Goal: Task Accomplishment & Management: Use online tool/utility

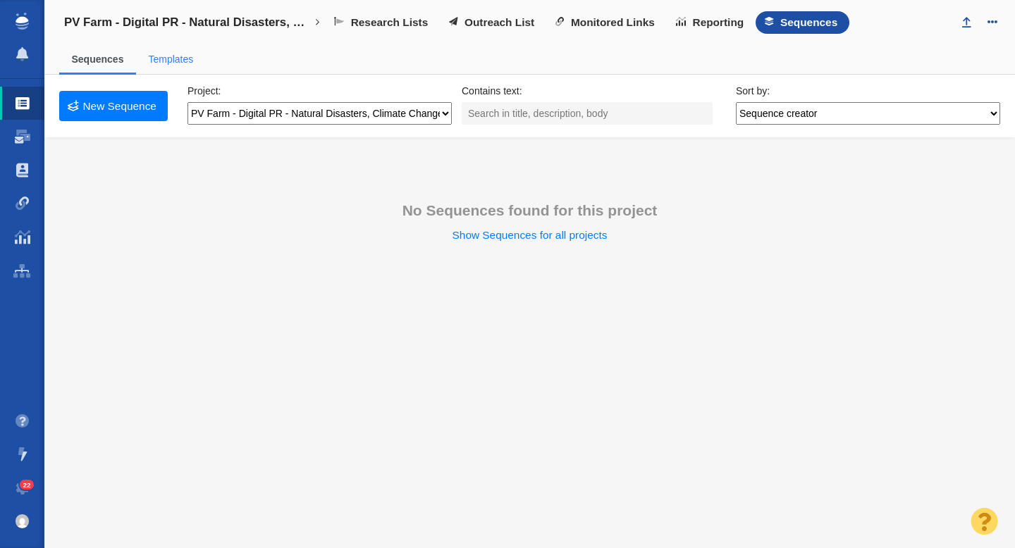
click at [180, 67] on span "Templates" at bounding box center [171, 60] width 70 height 30
click at [177, 59] on link "Templates" at bounding box center [170, 59] width 45 height 11
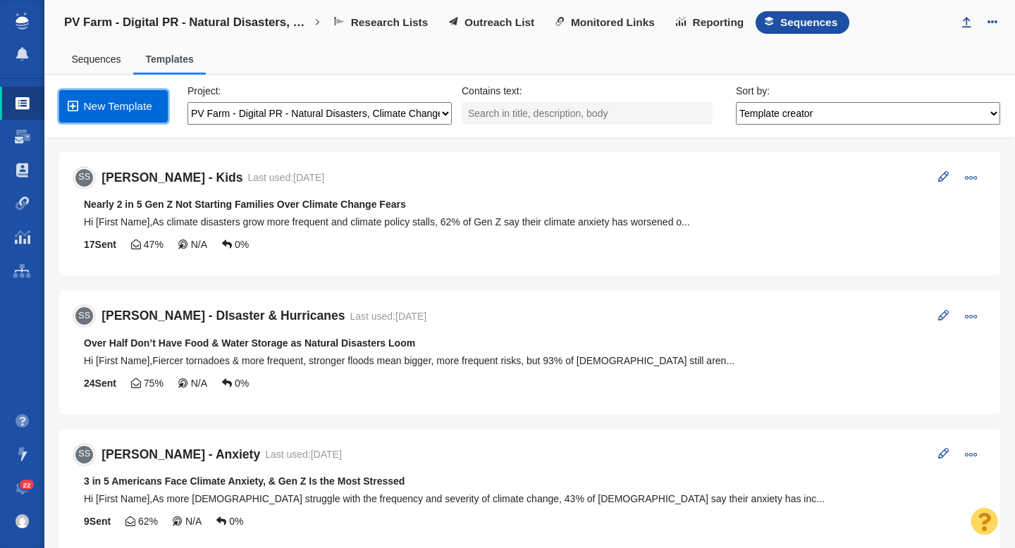
click at [128, 105] on link "New Template" at bounding box center [113, 106] width 109 height 32
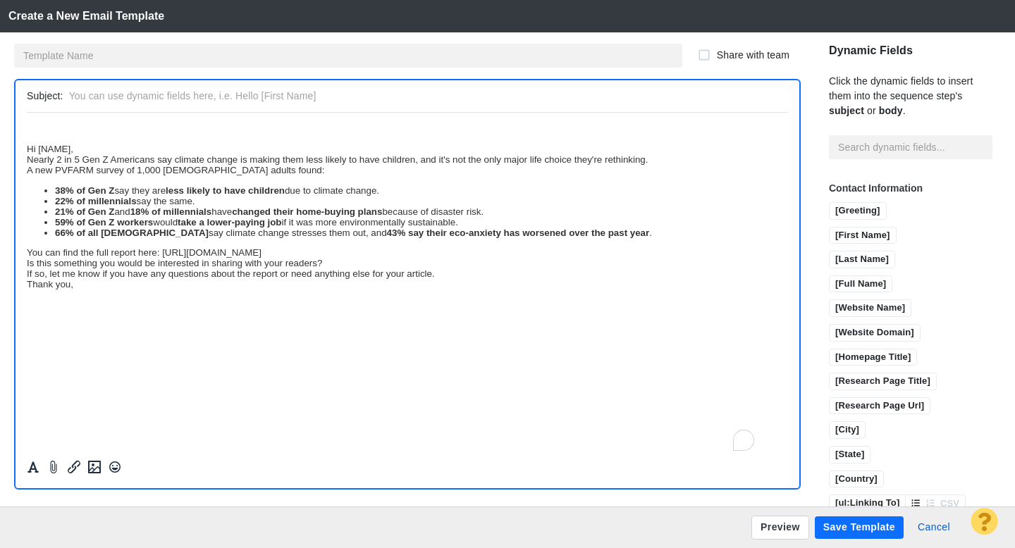
click at [28, 150] on div "Hi [NAME]," at bounding box center [407, 148] width 761 height 11
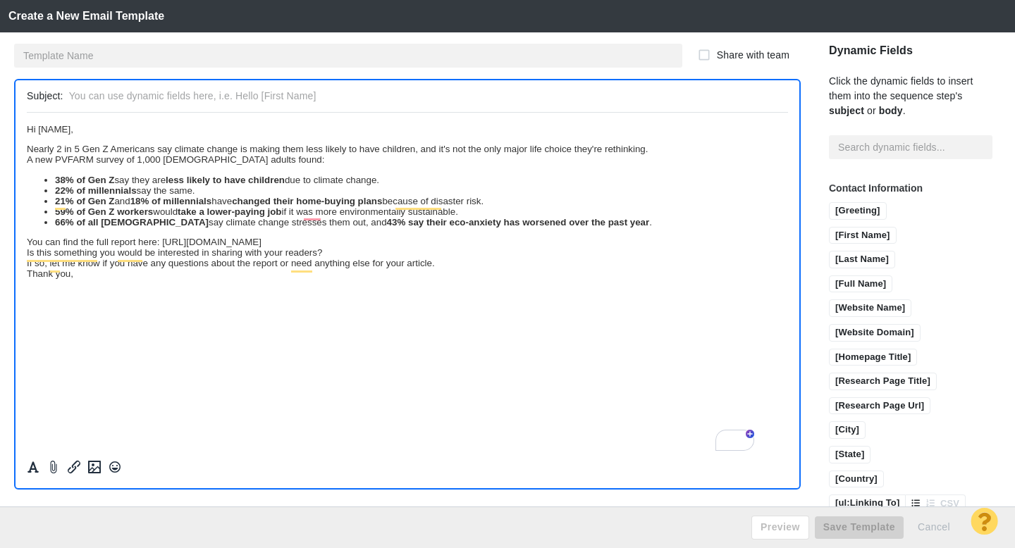
drag, startPoint x: 70, startPoint y: 133, endPoint x: 41, endPoint y: 133, distance: 29.6
click at [41, 133] on span "Hi [NAME]," at bounding box center [50, 128] width 47 height 11
click at [837, 228] on input "[First Name]" at bounding box center [863, 237] width 66 height 18
click at [655, 154] on div "Nearly 2 in 5 Gen Z Americans say climate change is making them less likely to …" at bounding box center [407, 148] width 761 height 11
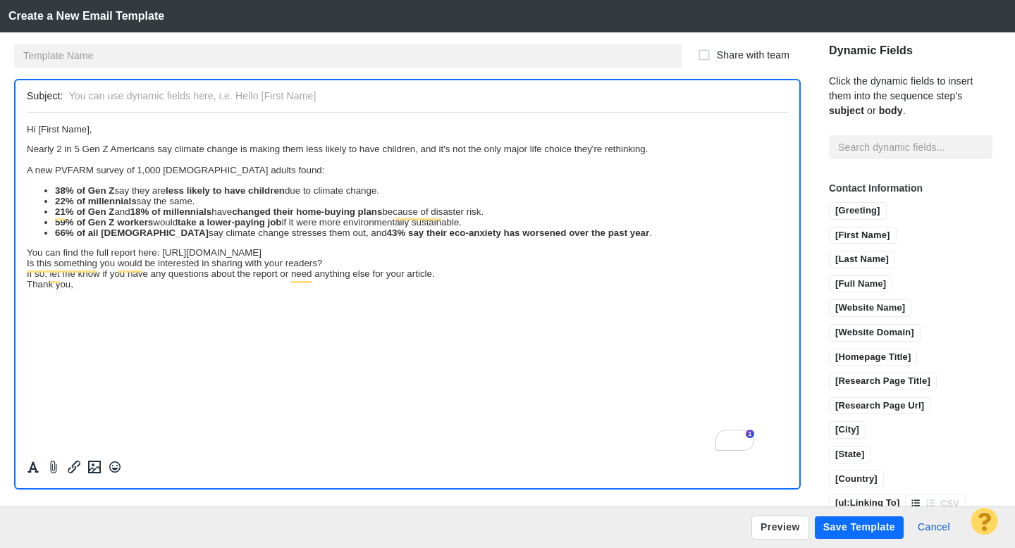
click at [577, 256] on div "You can find the full report here: https://www.pvfarm.io/blog/natural-disasters…" at bounding box center [407, 252] width 761 height 11
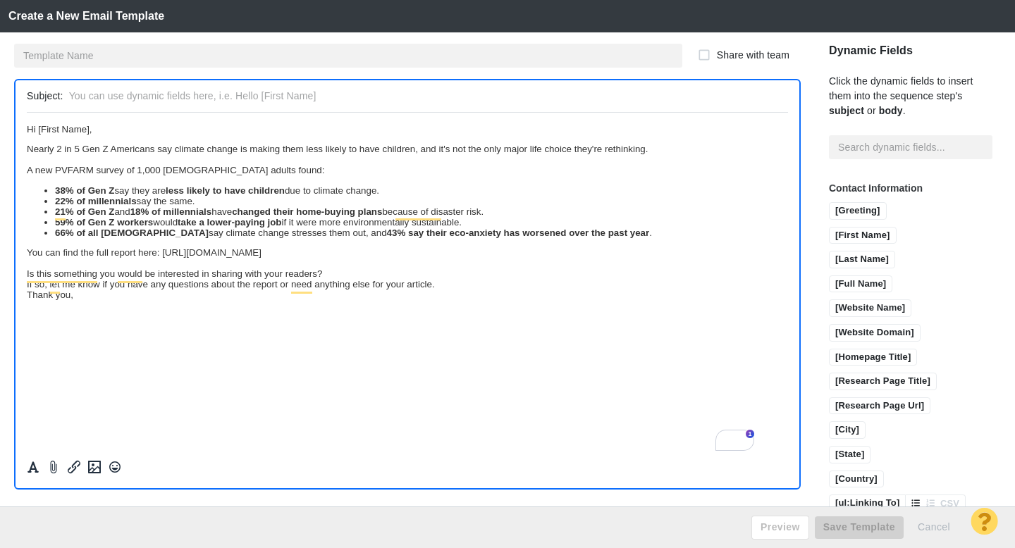
click at [364, 278] on div "Is this something you would be interested in sharing with your readers?" at bounding box center [407, 273] width 761 height 11
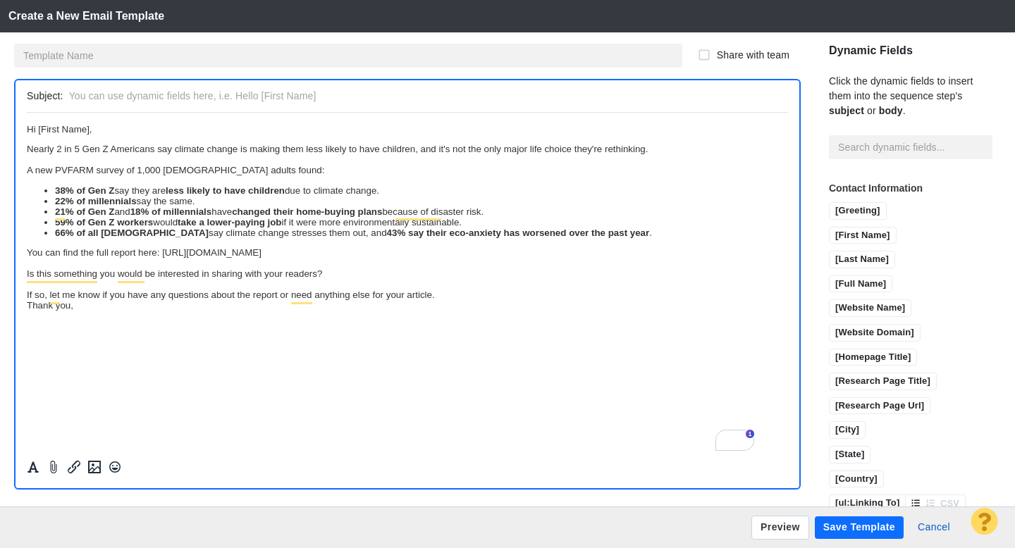
click at [438, 297] on div "If so, let me know if you have any questions about the report or need anything …" at bounding box center [407, 294] width 761 height 11
click at [117, 96] on input "text" at bounding box center [425, 96] width 713 height 20
type input "Tip: 38% of Gen Z say they're not having kids because of climate change (report)"
click at [120, 61] on input "text" at bounding box center [348, 56] width 668 height 24
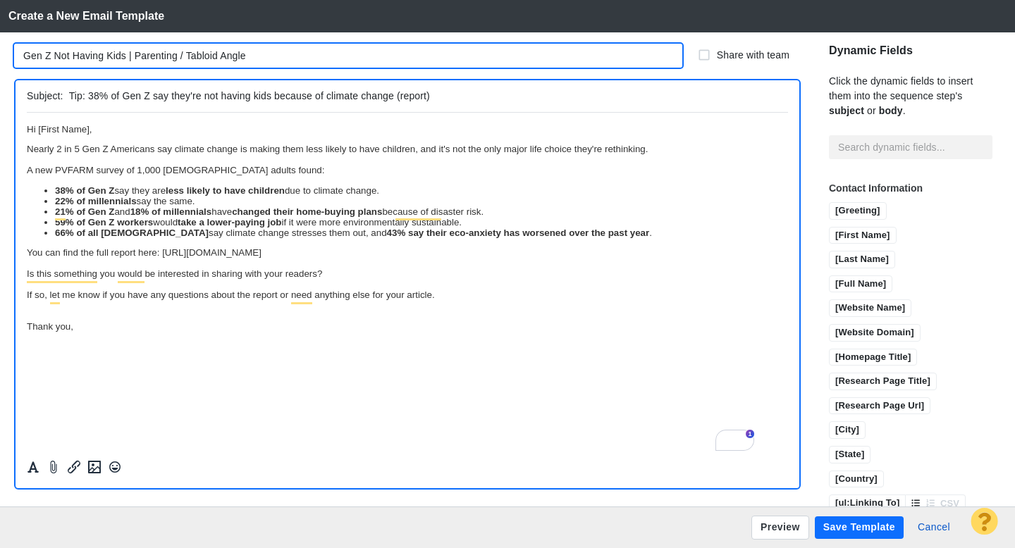
type input "Gen Z Not Having Kids | Parenting / Tabloid Angle"
click at [777, 529] on button "Preview" at bounding box center [780, 528] width 58 height 24
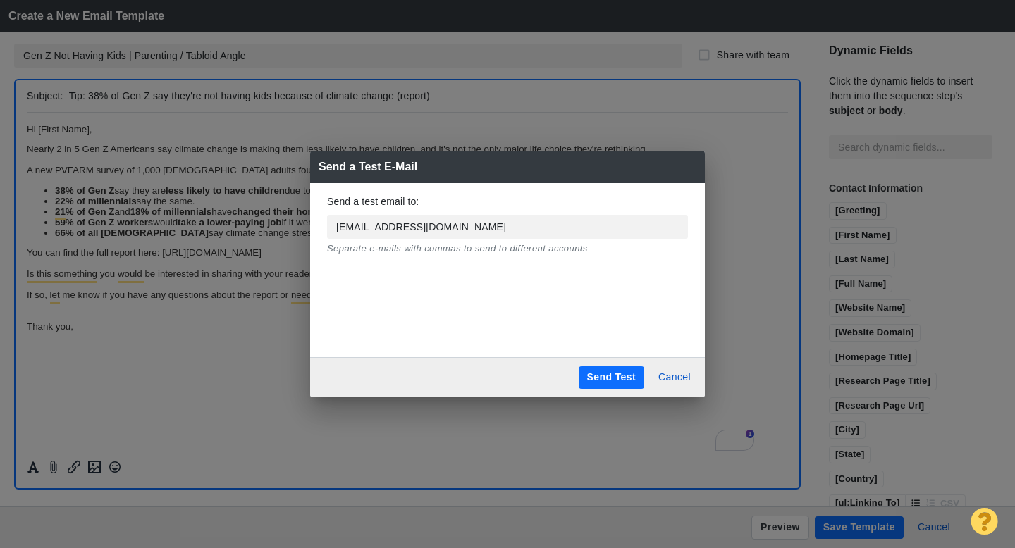
click at [613, 377] on button "Send Test" at bounding box center [612, 378] width 66 height 23
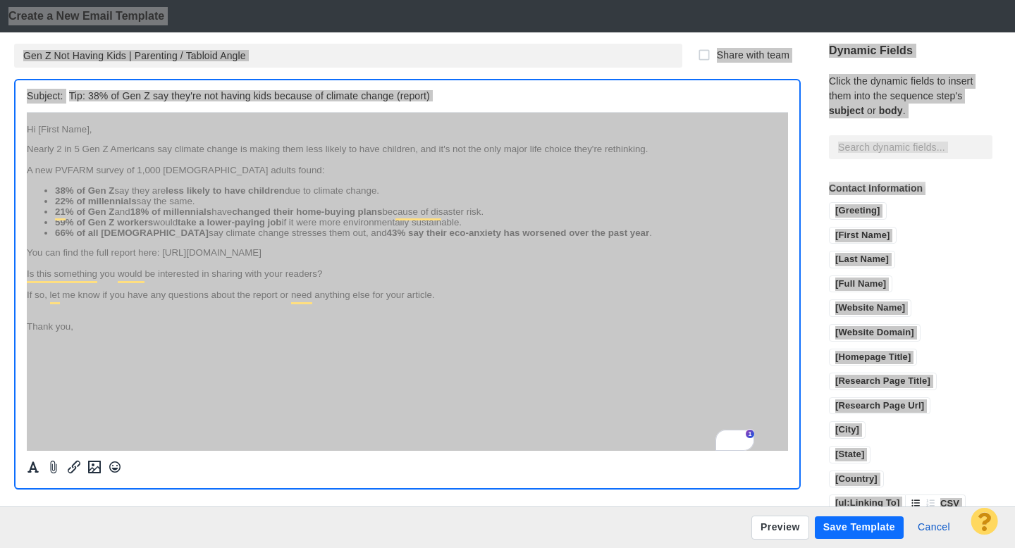
click at [128, 335] on html "Hi [First Name], Nearly 2 in 5 Gen Z Americans say climate change is making the…" at bounding box center [407, 227] width 761 height 230
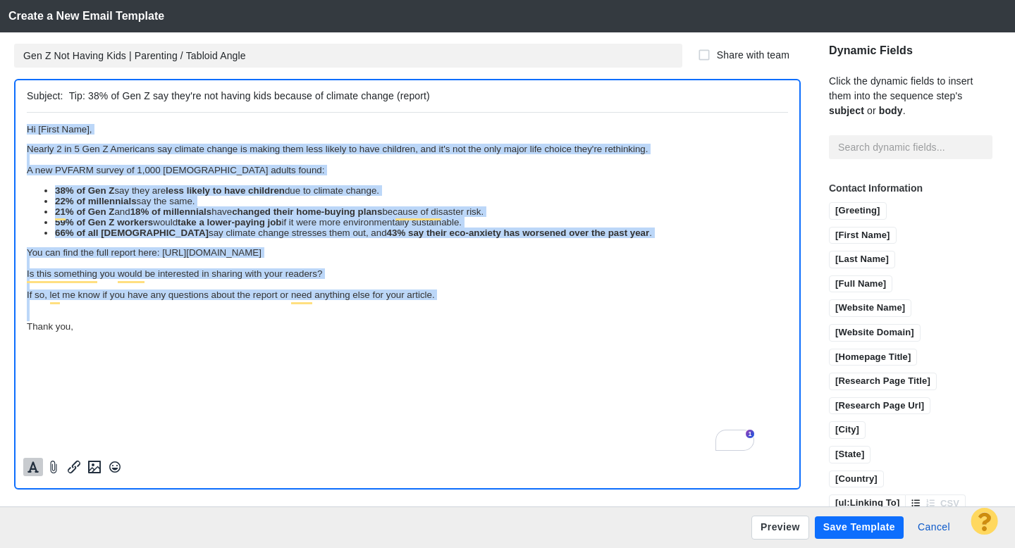
click at [32, 466] on icon "Formatting" at bounding box center [32, 467] width 11 height 11
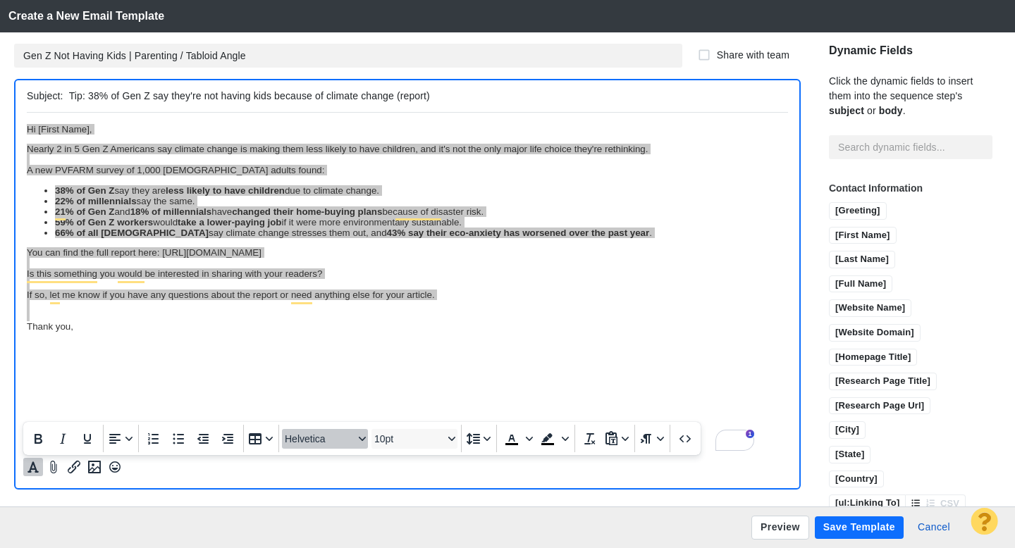
click at [329, 443] on span "Helvetica" at bounding box center [319, 438] width 69 height 11
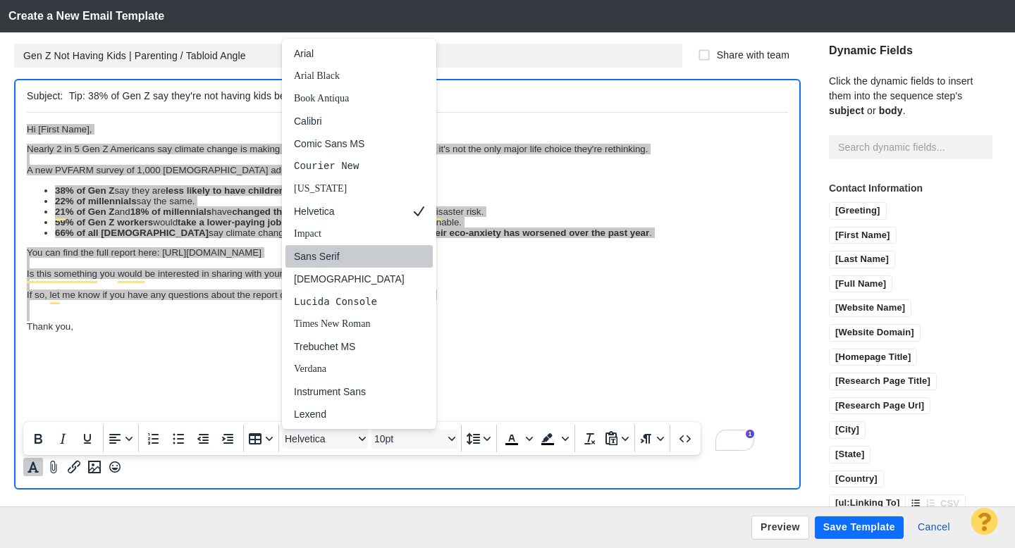
click at [345, 257] on div "Sans Serif" at bounding box center [349, 256] width 111 height 17
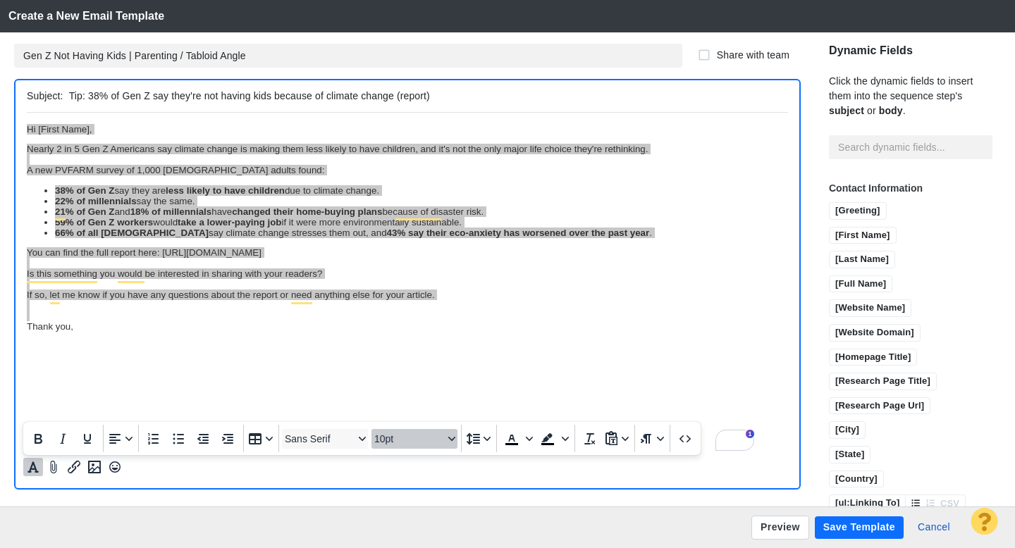
click at [391, 437] on span "10pt" at bounding box center [408, 438] width 69 height 11
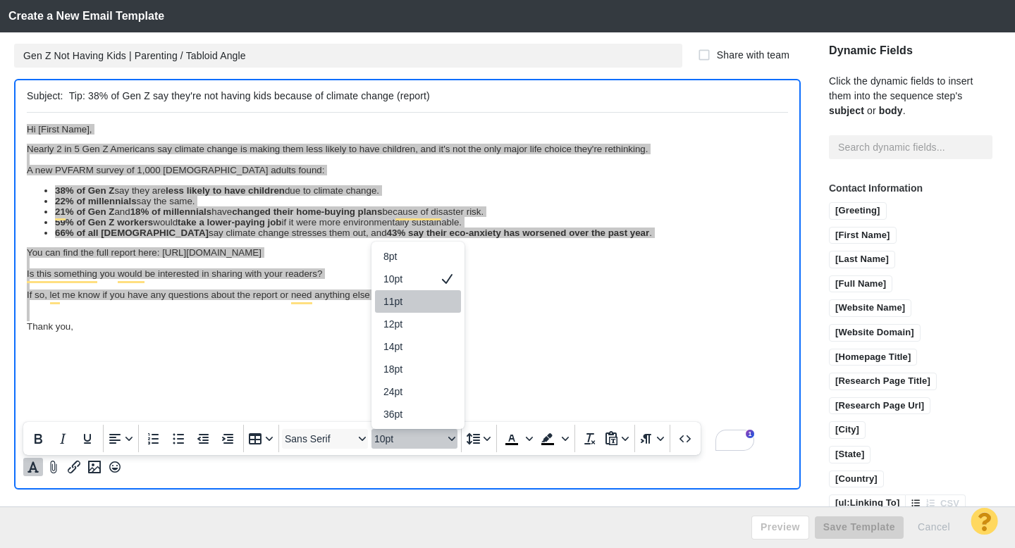
click at [408, 307] on div "11pt" at bounding box center [407, 301] width 49 height 17
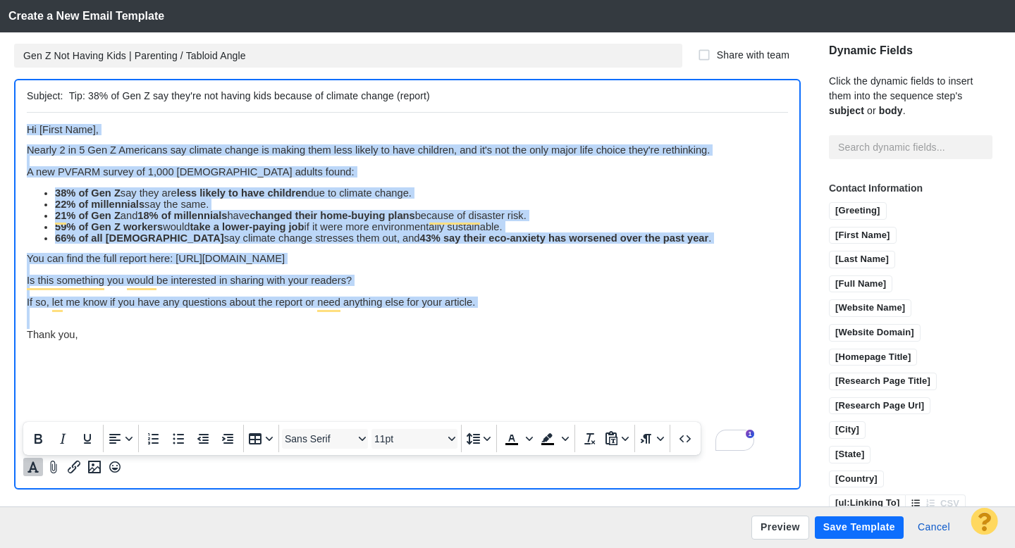
click at [215, 337] on div "Thank you," at bounding box center [407, 333] width 761 height 11
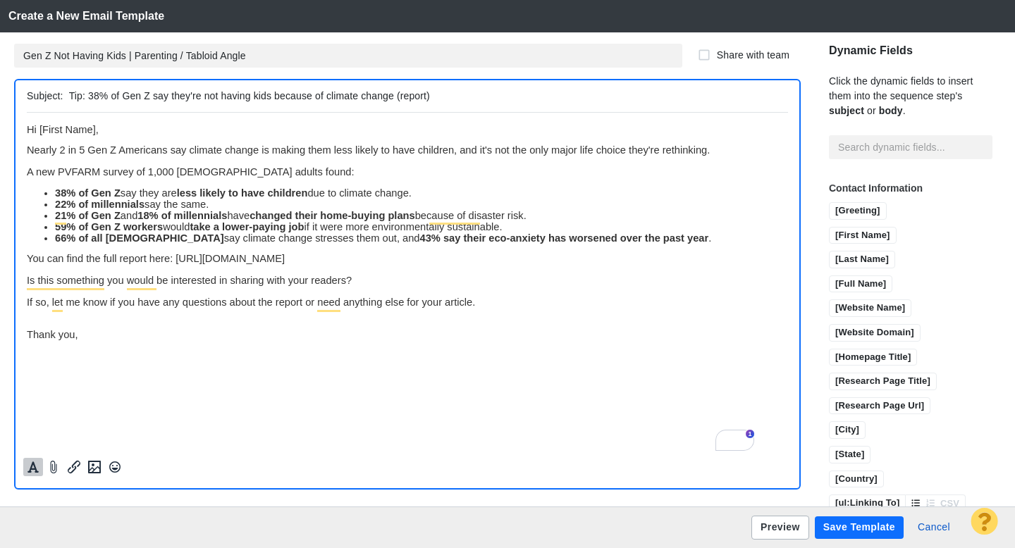
click at [775, 525] on button "Preview" at bounding box center [780, 528] width 58 height 24
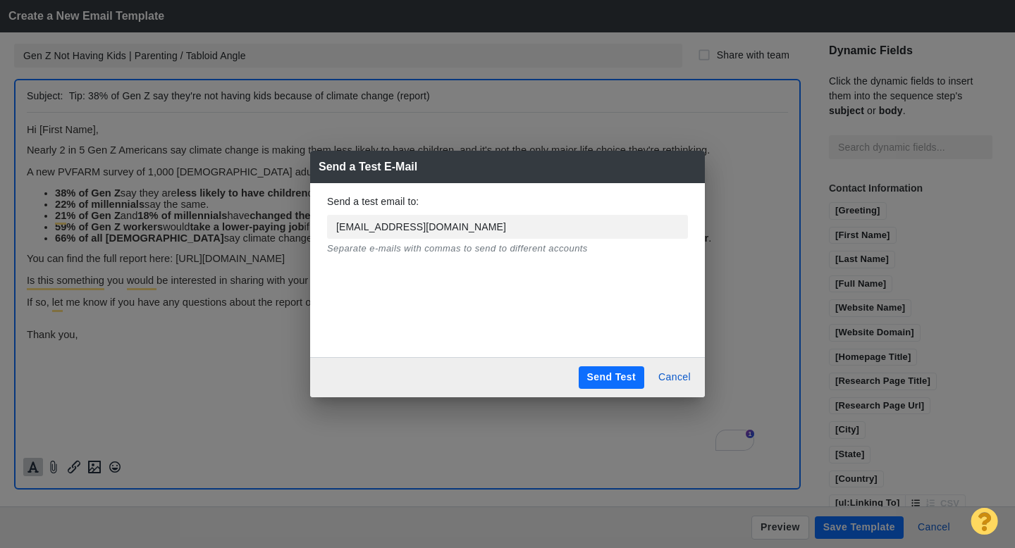
click at [606, 371] on button "Send Test" at bounding box center [612, 378] width 66 height 23
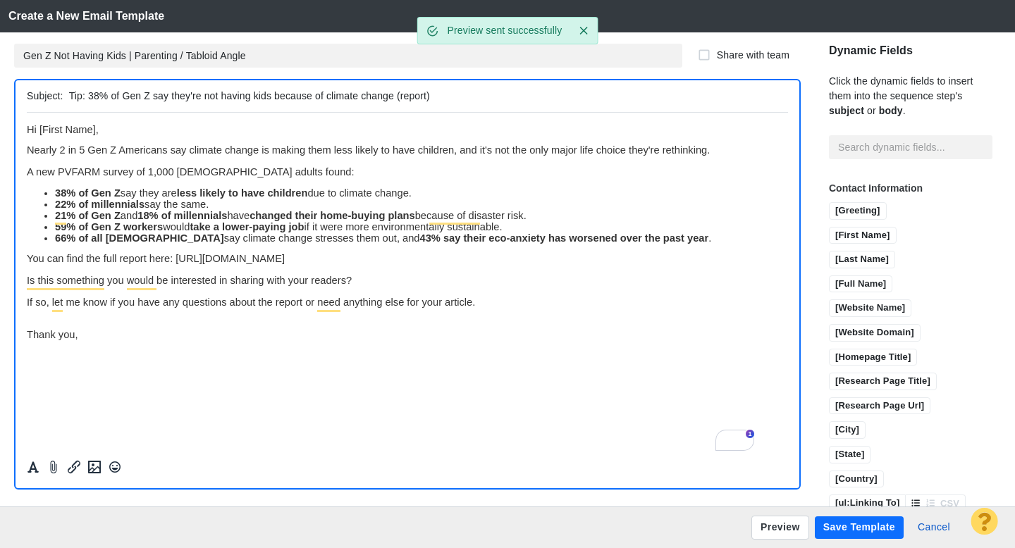
click at [855, 529] on button "Save Template" at bounding box center [859, 528] width 89 height 23
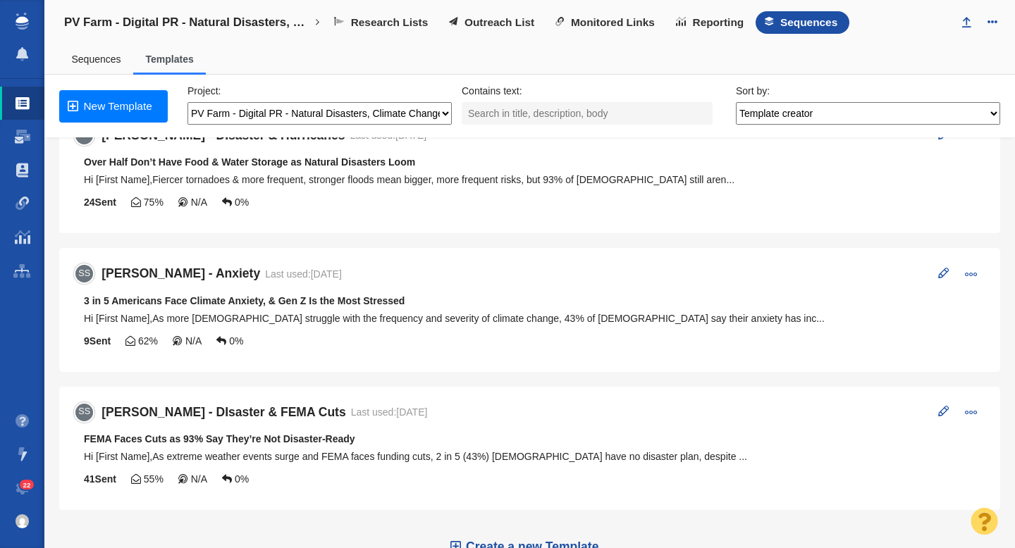
scroll to position [320, 0]
